Goal: Task Accomplishment & Management: Manage account settings

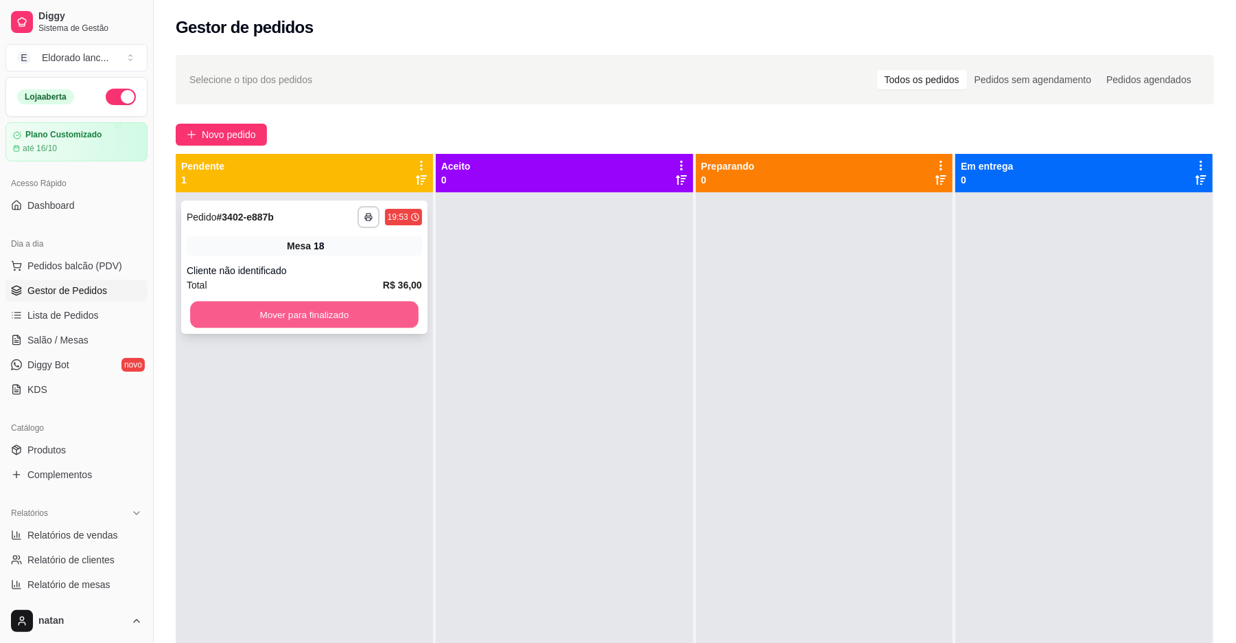
click at [331, 314] on button "Mover para finalizado" at bounding box center [304, 314] width 228 height 27
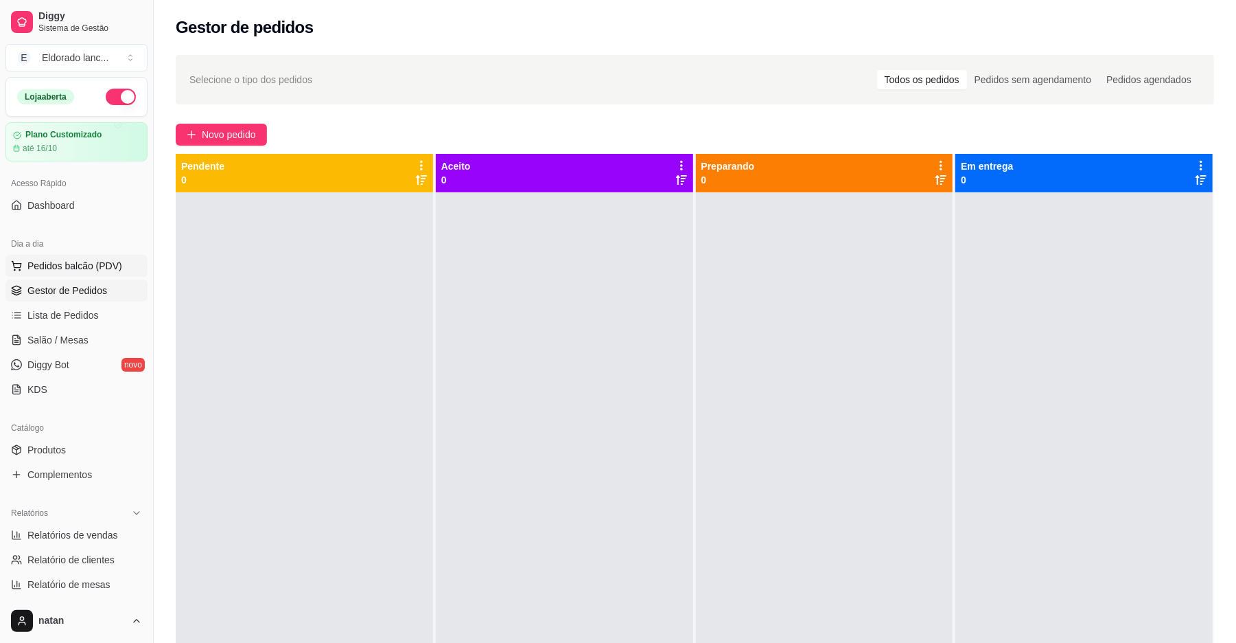
click at [102, 264] on span "Pedidos balcão (PDV)" at bounding box center [74, 266] width 95 height 14
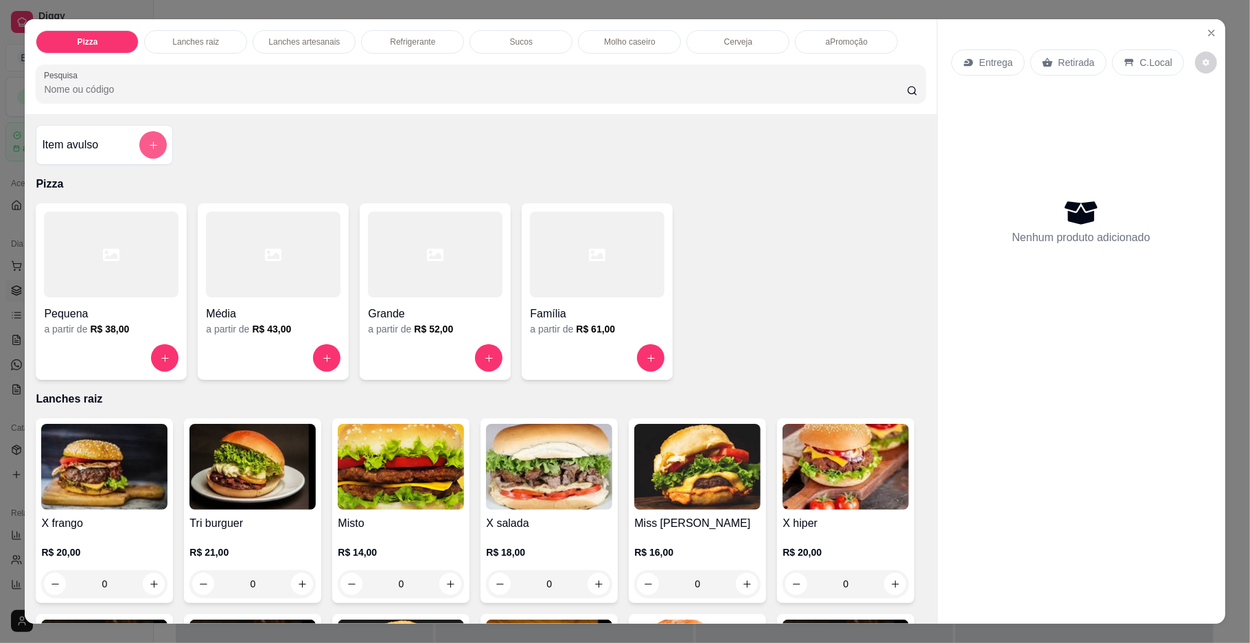
click at [139, 144] on button "add-separate-item" at bounding box center [152, 144] width 27 height 27
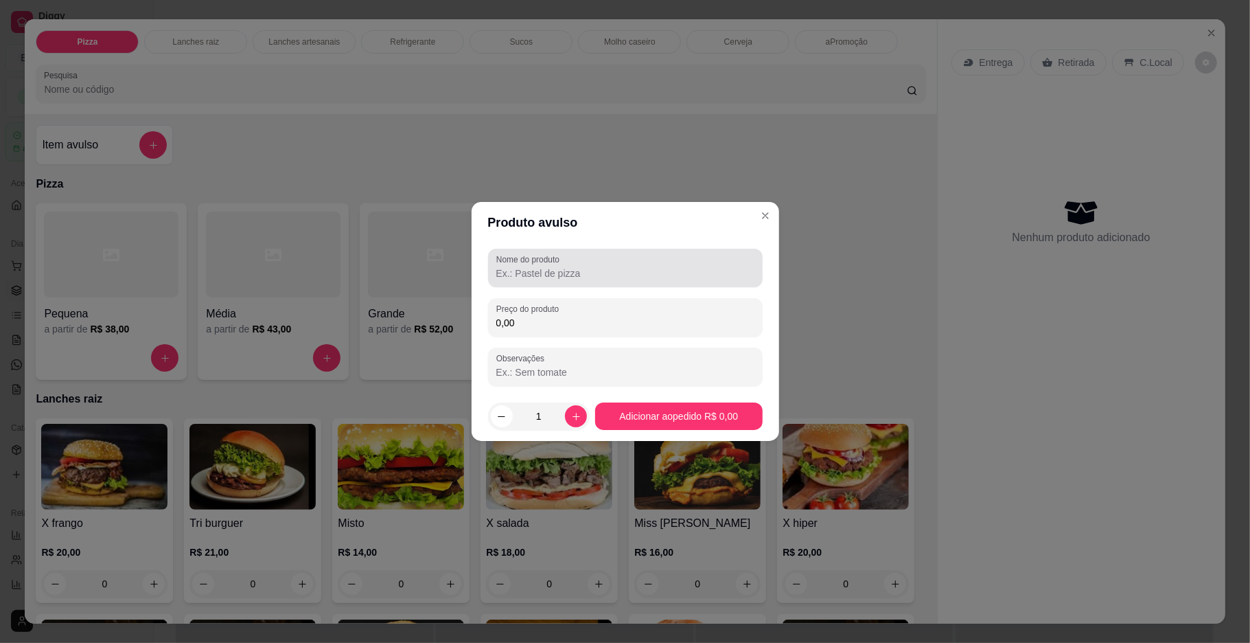
click at [644, 280] on div at bounding box center [625, 267] width 258 height 27
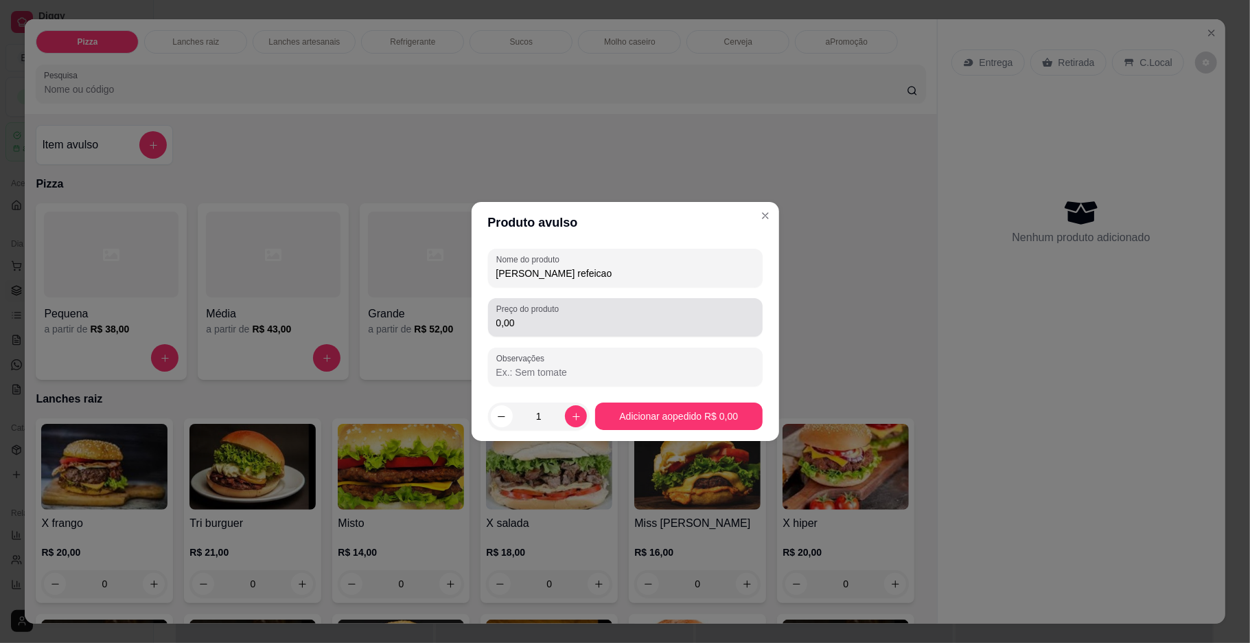
type input "[PERSON_NAME] refeicao"
click at [635, 323] on input "0,00" at bounding box center [625, 323] width 258 height 14
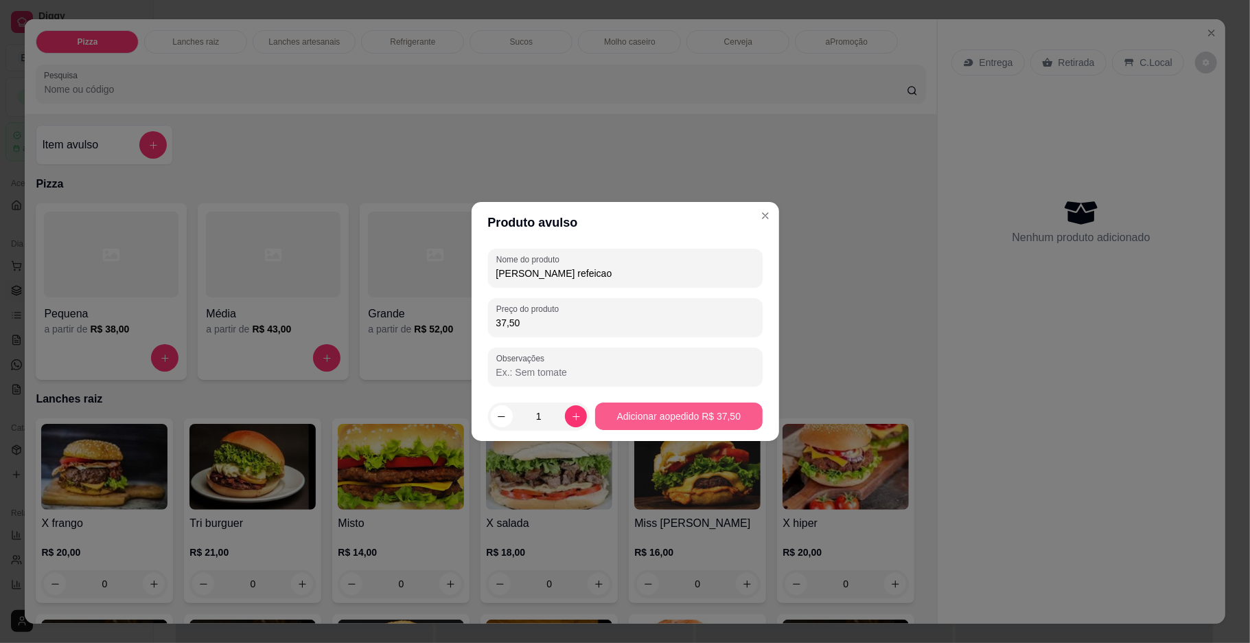
type input "37,50"
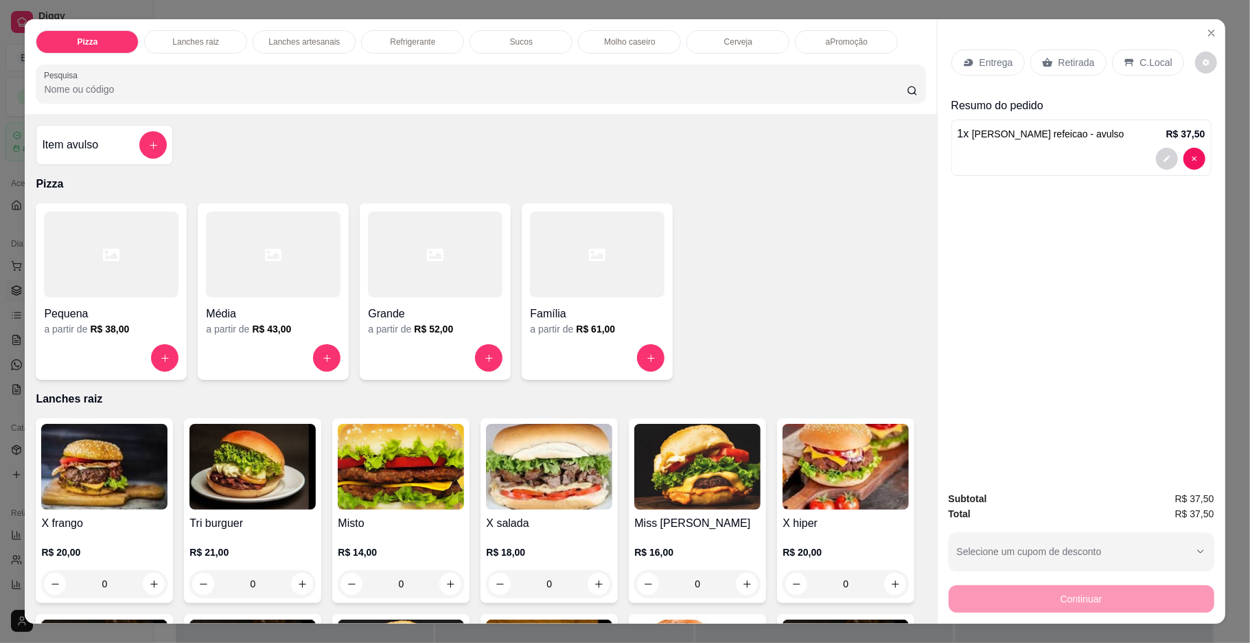
click at [1110, 611] on div "Continuar" at bounding box center [1082, 596] width 266 height 31
click at [1105, 607] on div "Continuar" at bounding box center [1082, 596] width 266 height 31
click at [1099, 599] on div "Continuar" at bounding box center [1082, 596] width 266 height 31
click at [1061, 59] on p "Retirada" at bounding box center [1077, 63] width 36 height 14
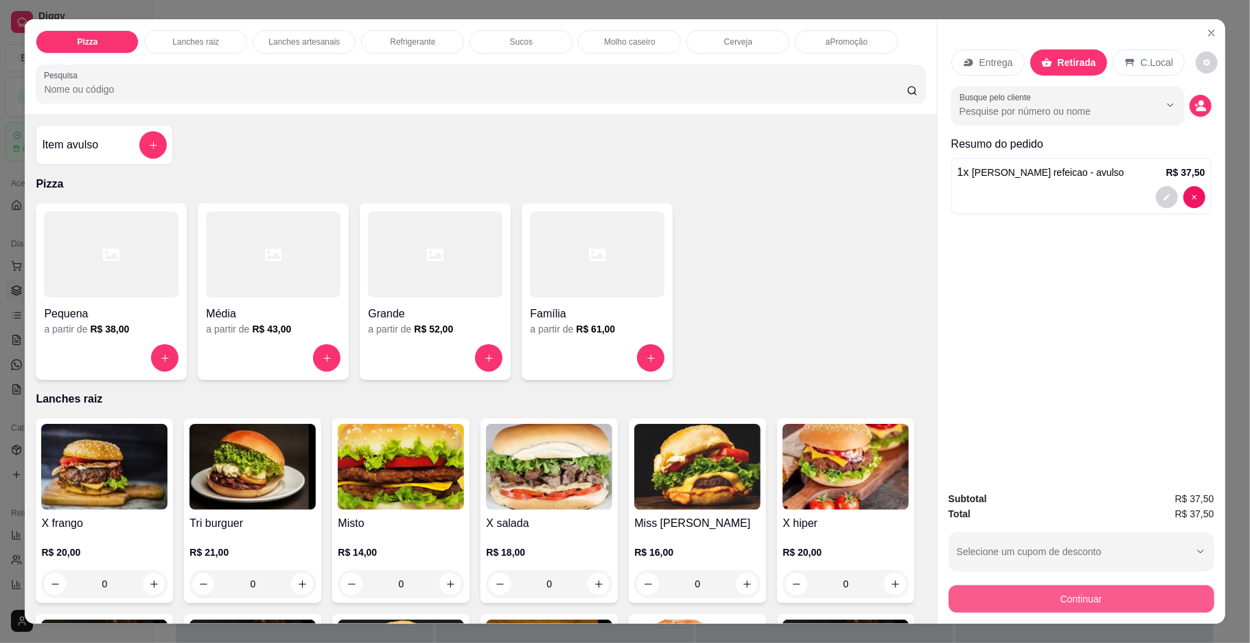
click at [1037, 608] on button "Continuar" at bounding box center [1082, 598] width 266 height 27
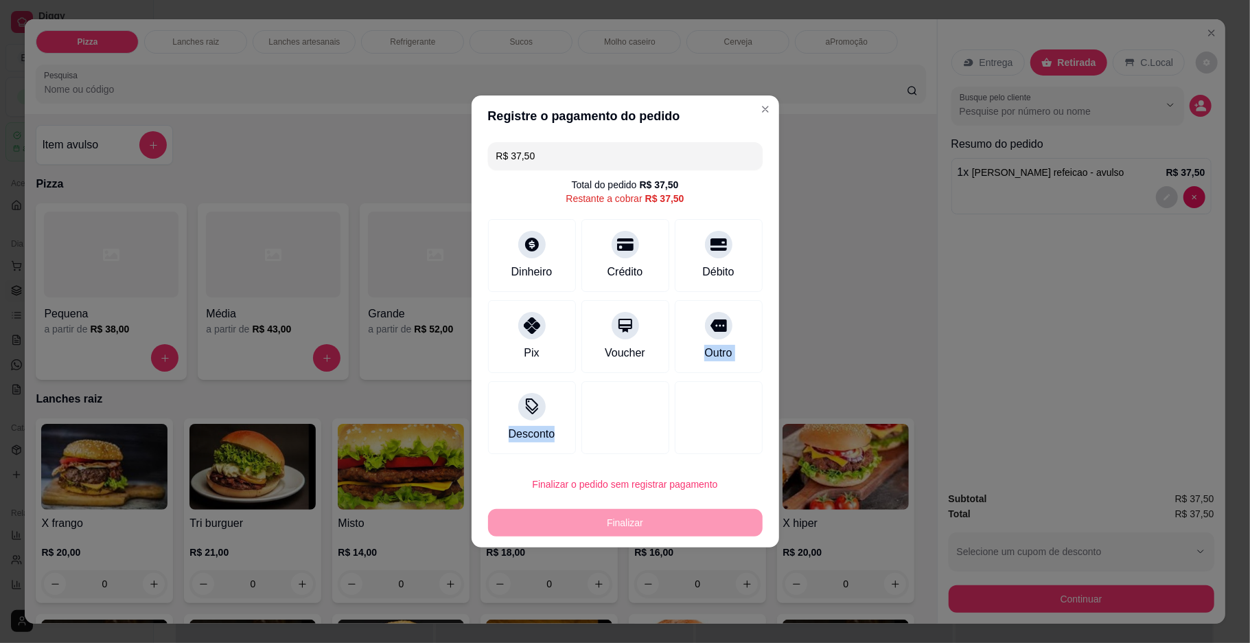
drag, startPoint x: 713, startPoint y: 327, endPoint x: 692, endPoint y: 498, distance: 172.2
click at [692, 498] on section "Registre o pagamento do pedido R$ 37,50 Total do pedido R$ 37,50 Restante a cob…" at bounding box center [626, 321] width 308 height 452
click at [684, 536] on div "Finalizar" at bounding box center [625, 522] width 275 height 27
click at [710, 338] on div "Outro" at bounding box center [718, 334] width 97 height 80
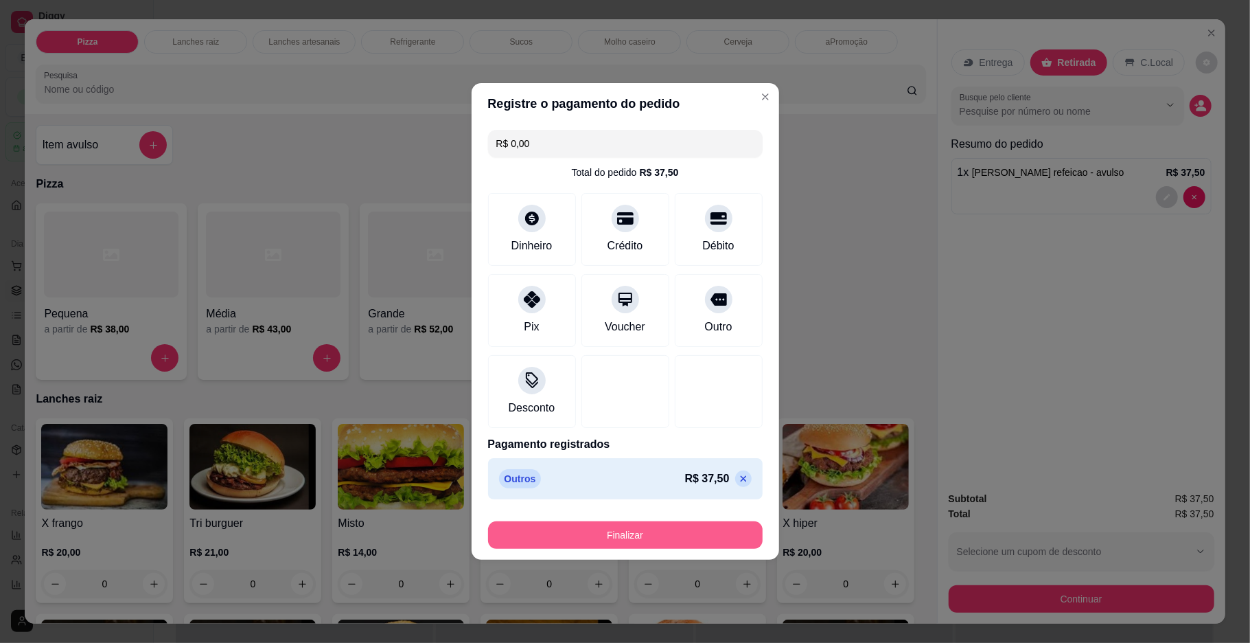
drag, startPoint x: 660, startPoint y: 551, endPoint x: 660, endPoint y: 538, distance: 12.4
click at [660, 538] on footer "Finalizar" at bounding box center [626, 532] width 308 height 55
click at [660, 538] on button "Finalizar" at bounding box center [625, 534] width 275 height 27
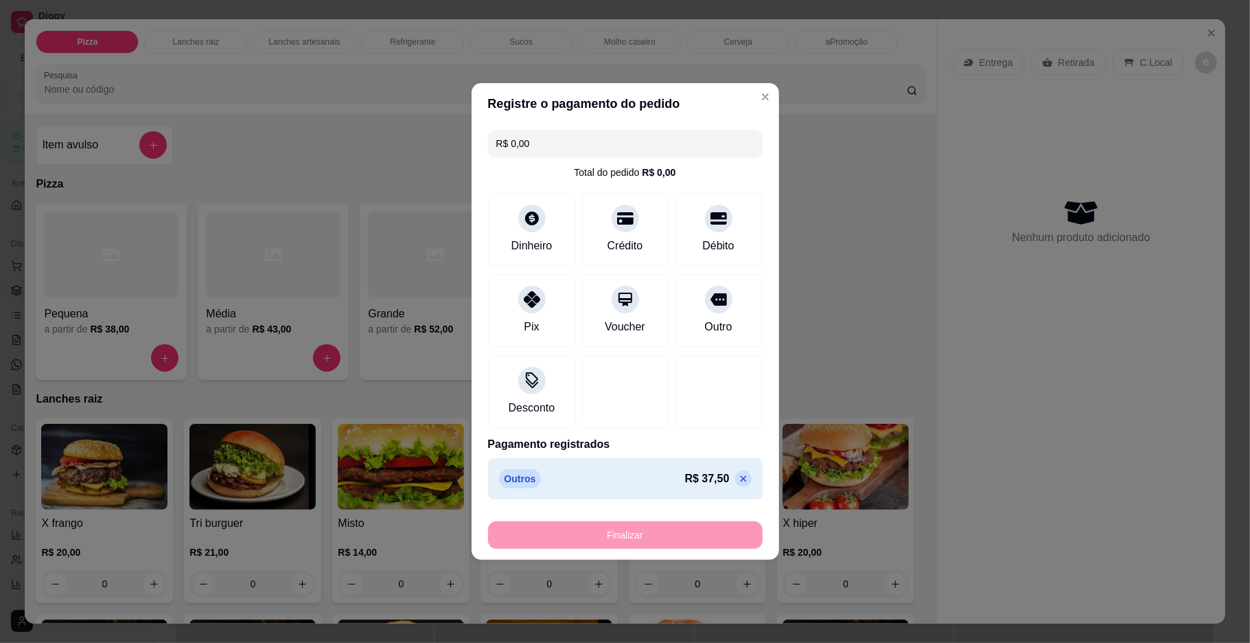
type input "-R$ 37,50"
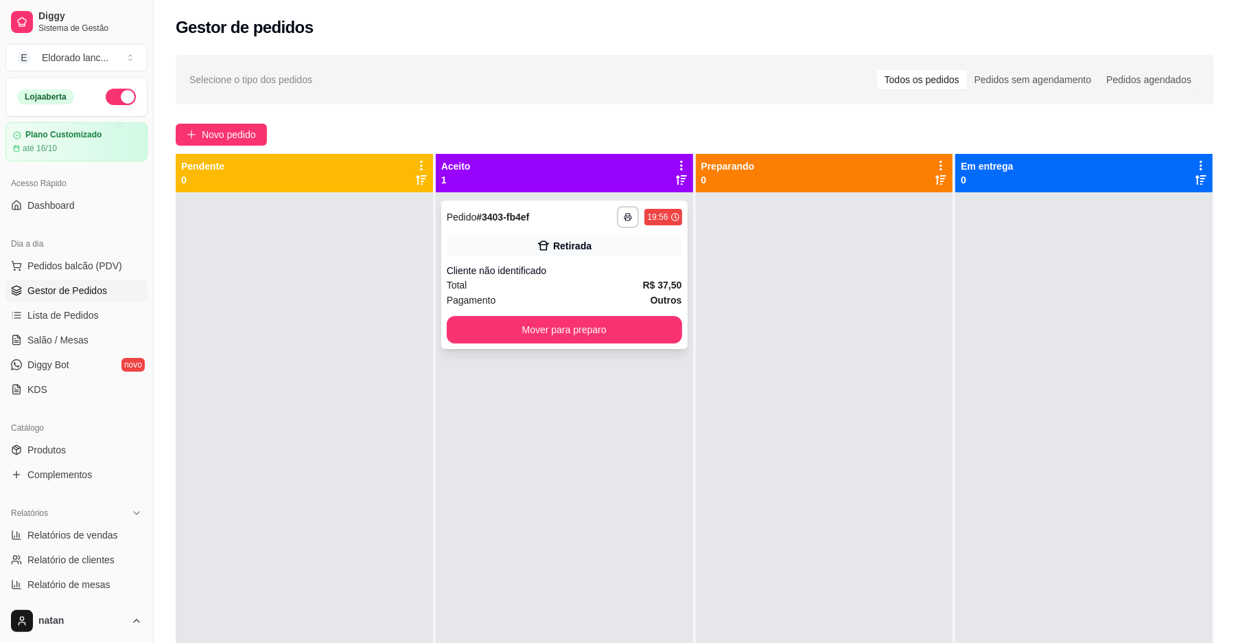
click at [484, 314] on div "**********" at bounding box center [564, 274] width 246 height 148
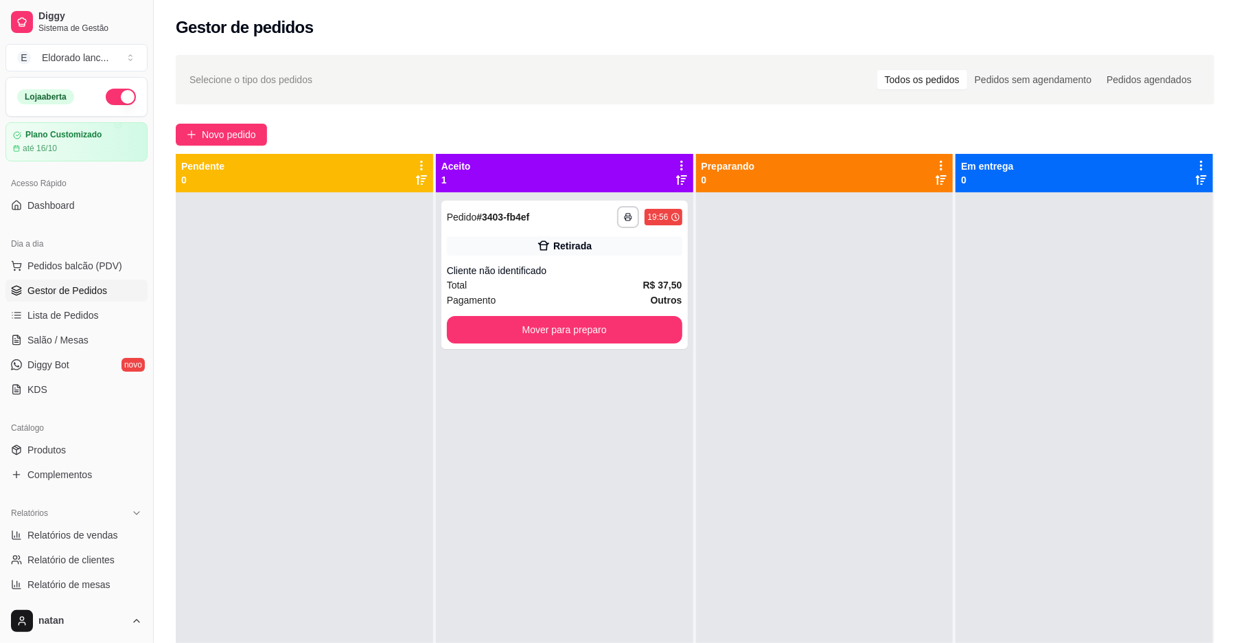
click at [493, 331] on strong "Pagamento" at bounding box center [484, 335] width 51 height 11
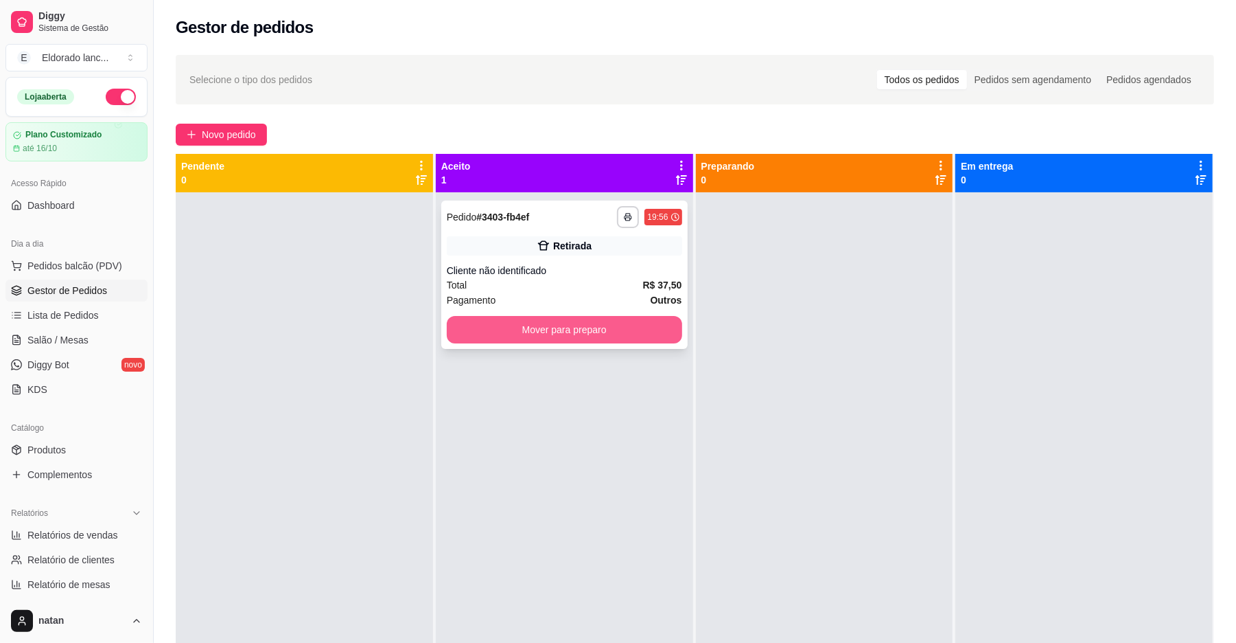
click at [498, 317] on button "Mover para preparo" at bounding box center [564, 329] width 235 height 27
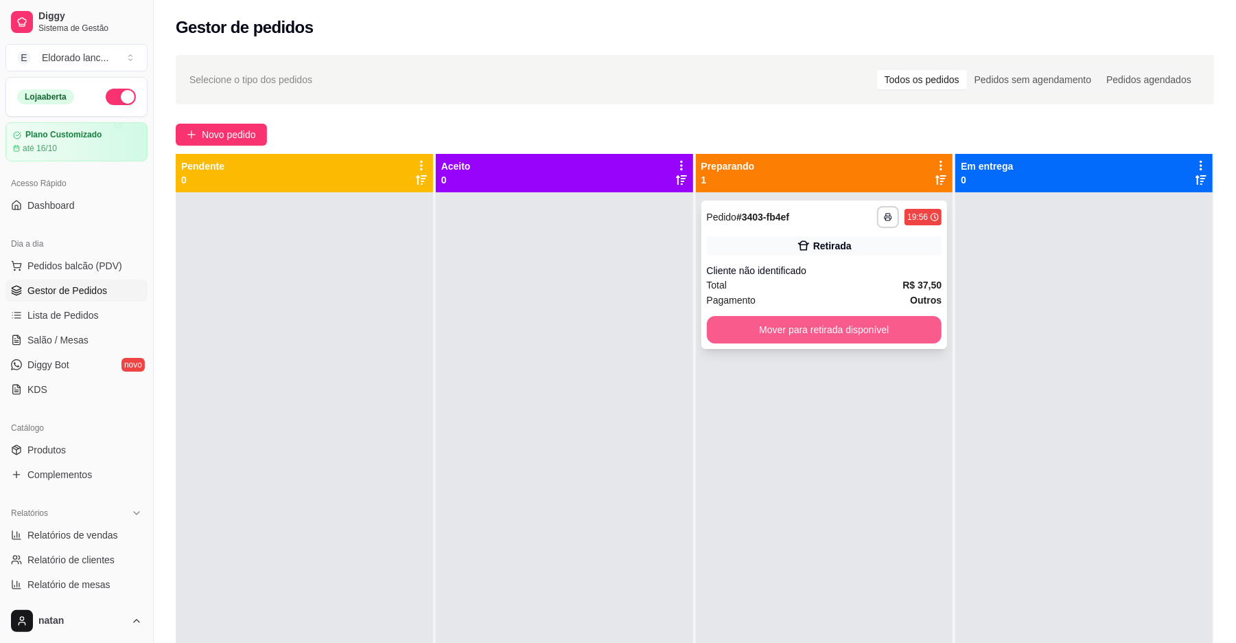
click at [816, 328] on button "Mover para retirada disponível" at bounding box center [824, 329] width 235 height 27
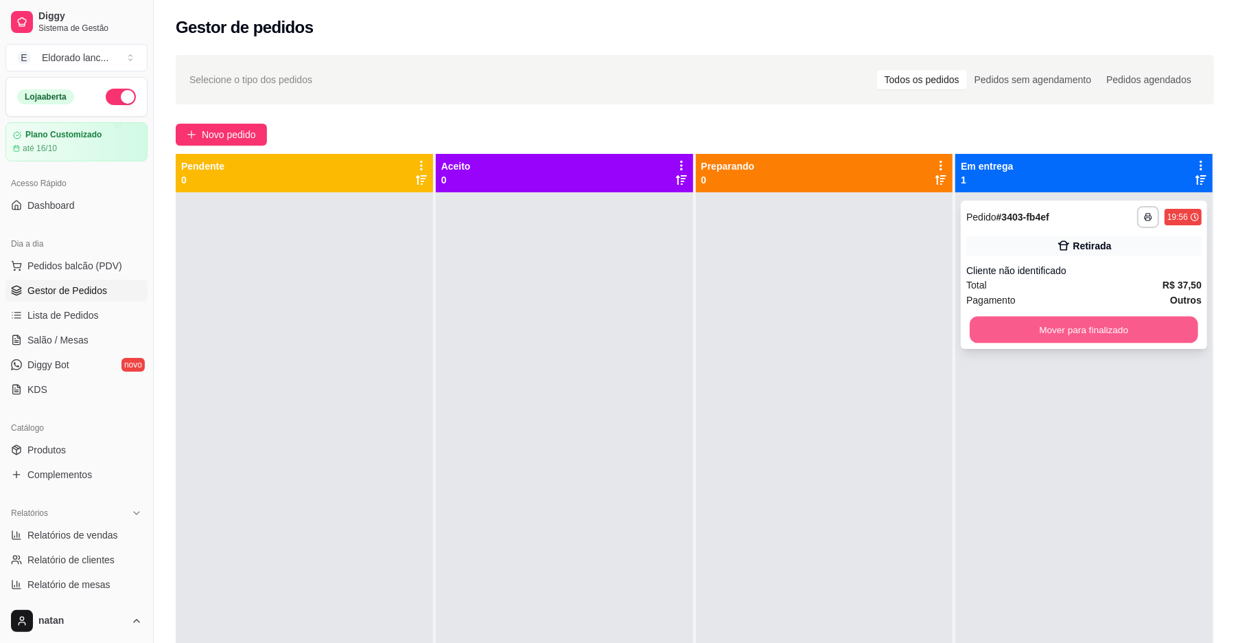
click at [1011, 330] on button "Mover para finalizado" at bounding box center [1084, 329] width 228 height 27
